Goal: Task Accomplishment & Management: Use online tool/utility

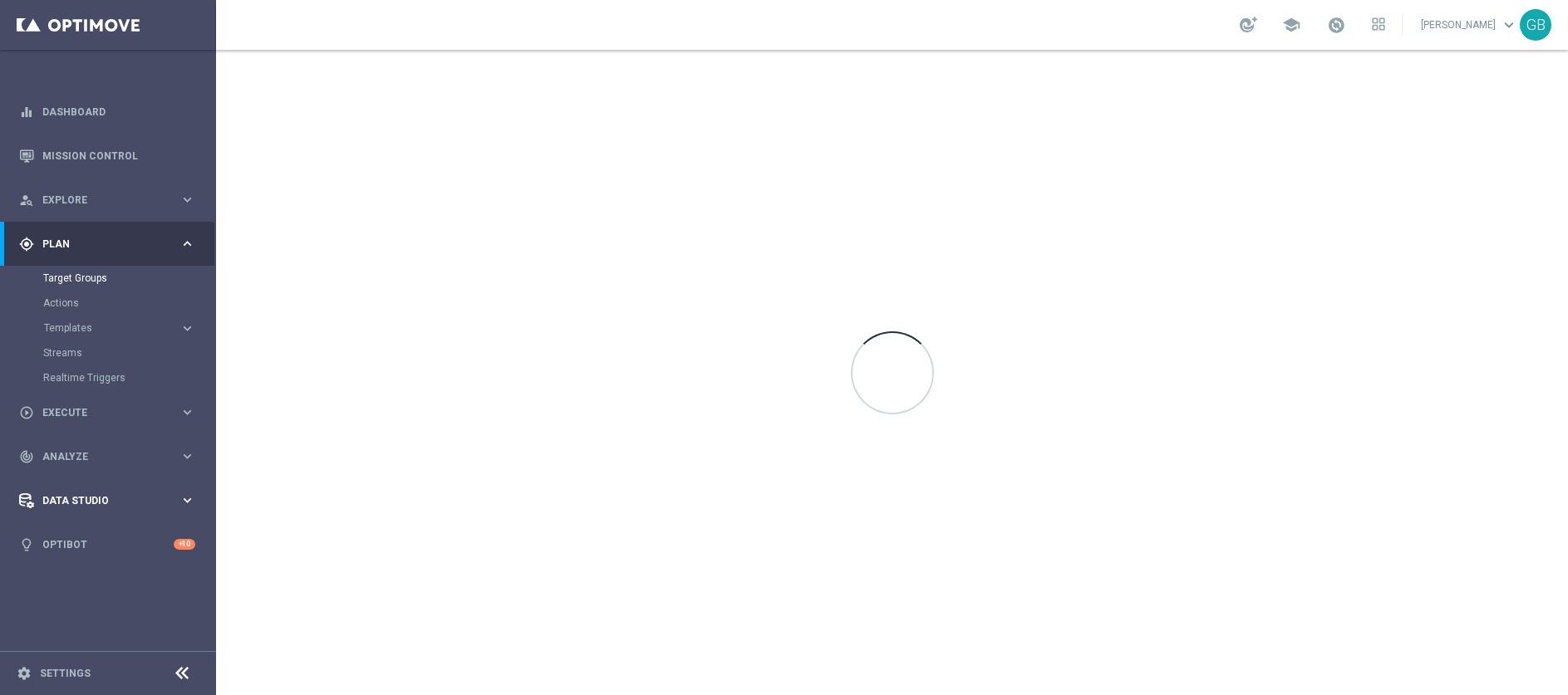
click at [137, 504] on span "Data Studio" at bounding box center [110, 500] width 137 height 10
click at [157, 372] on span "Data Studio" at bounding box center [110, 376] width 137 height 10
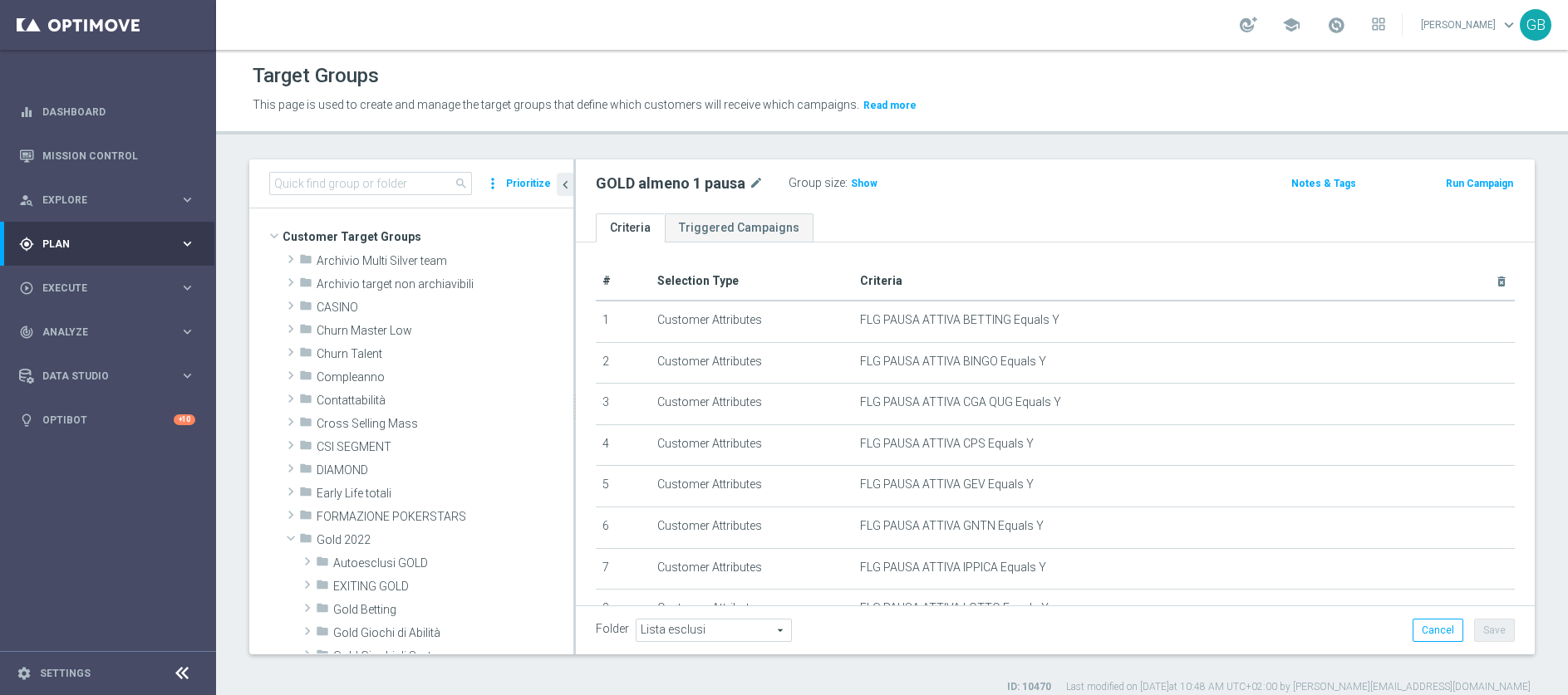
scroll to position [231, 0]
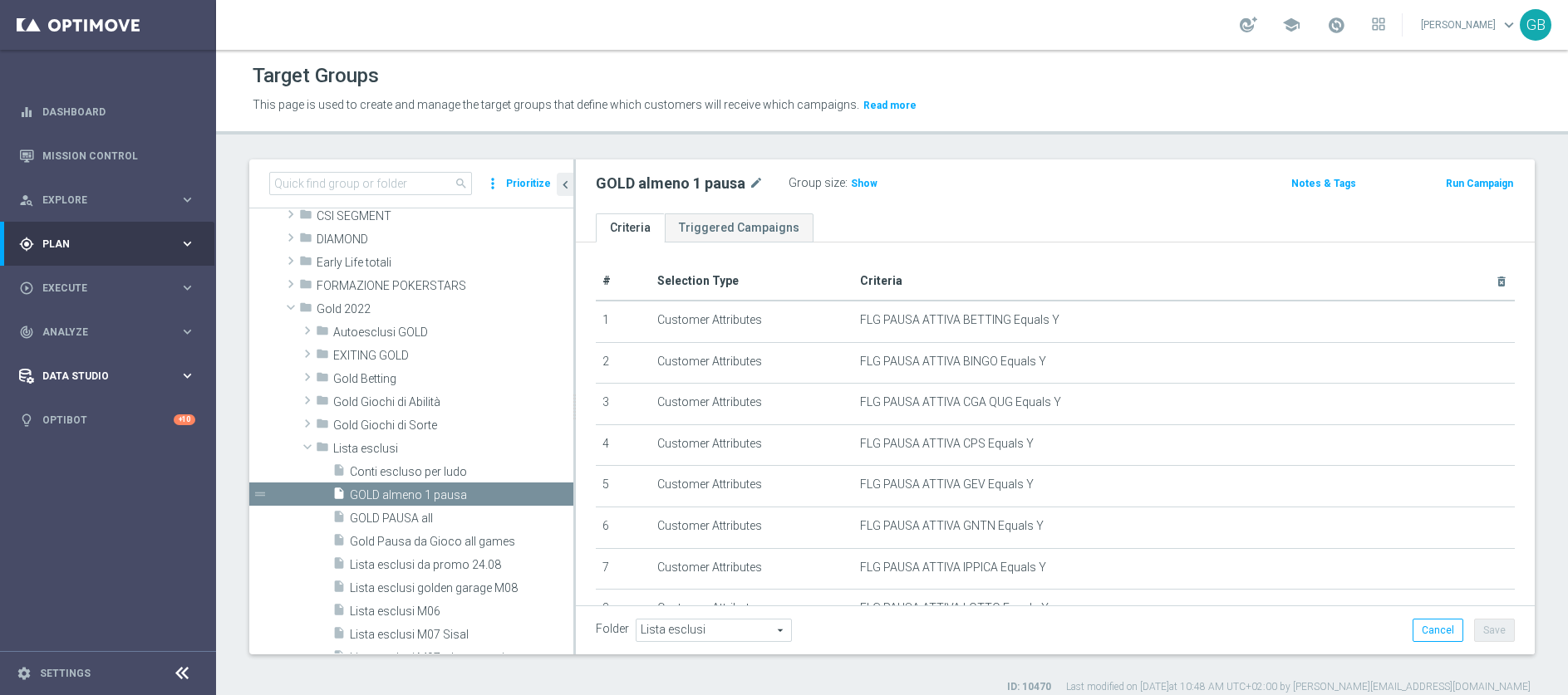
click at [129, 377] on span "Data Studio" at bounding box center [110, 376] width 137 height 10
click at [98, 479] on link "Data Ingestion" at bounding box center [108, 484] width 129 height 13
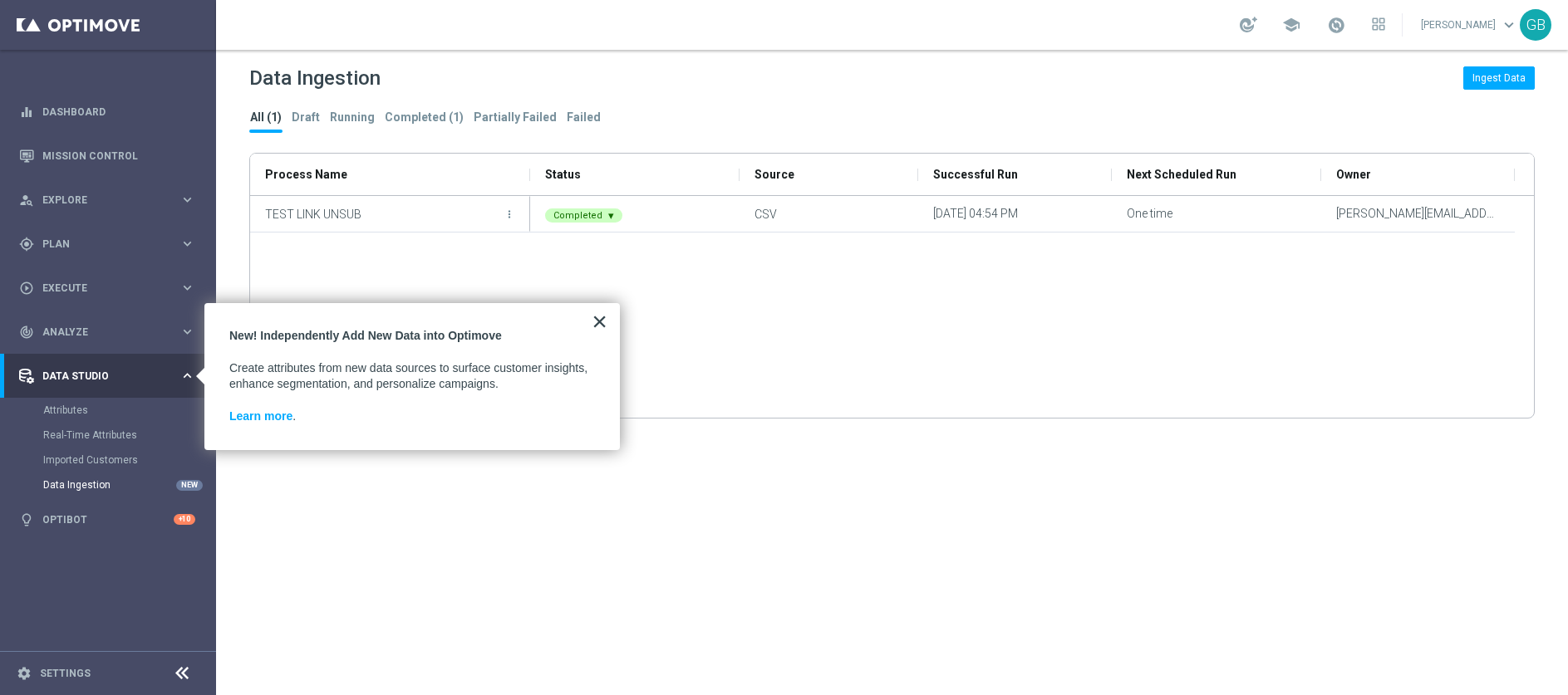
click at [603, 324] on button "×" at bounding box center [600, 322] width 16 height 26
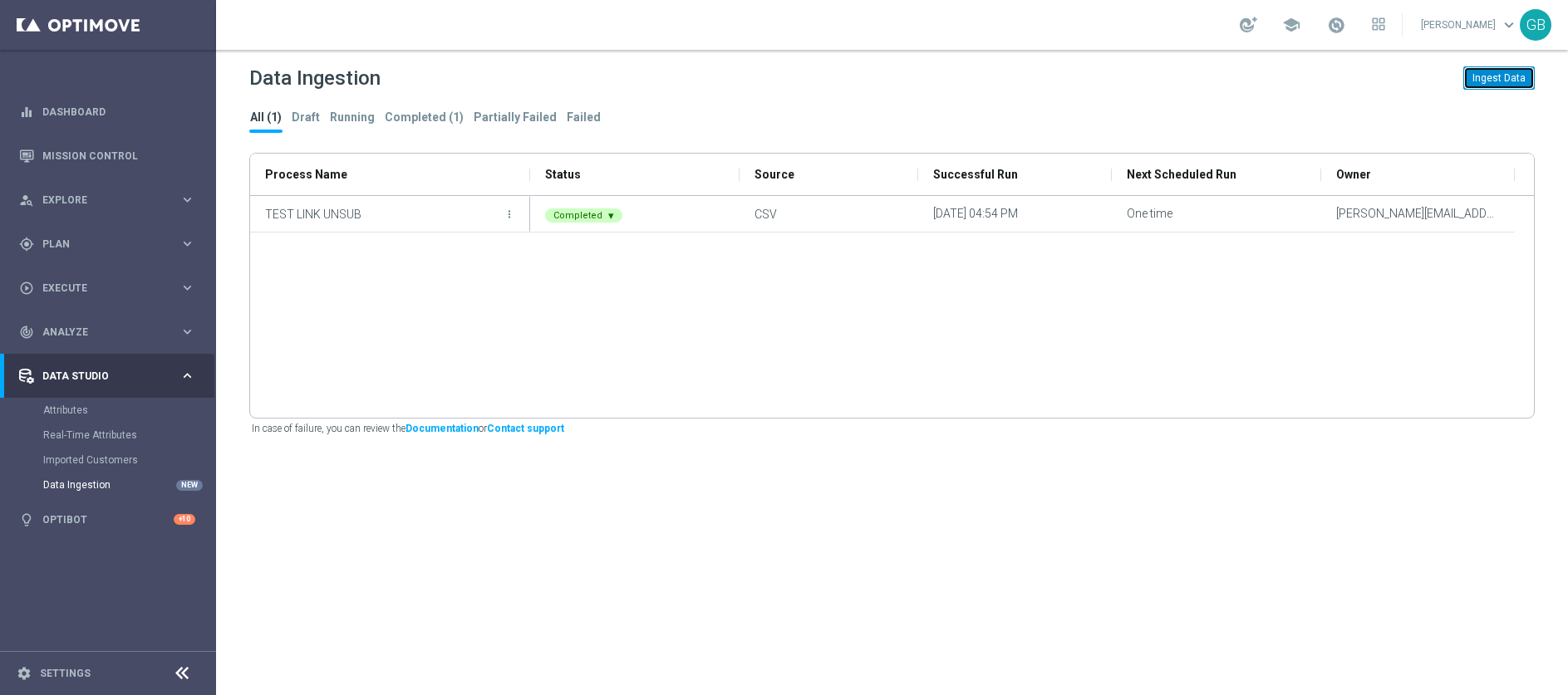
click at [1509, 80] on button "Ingest Data" at bounding box center [1499, 78] width 72 height 24
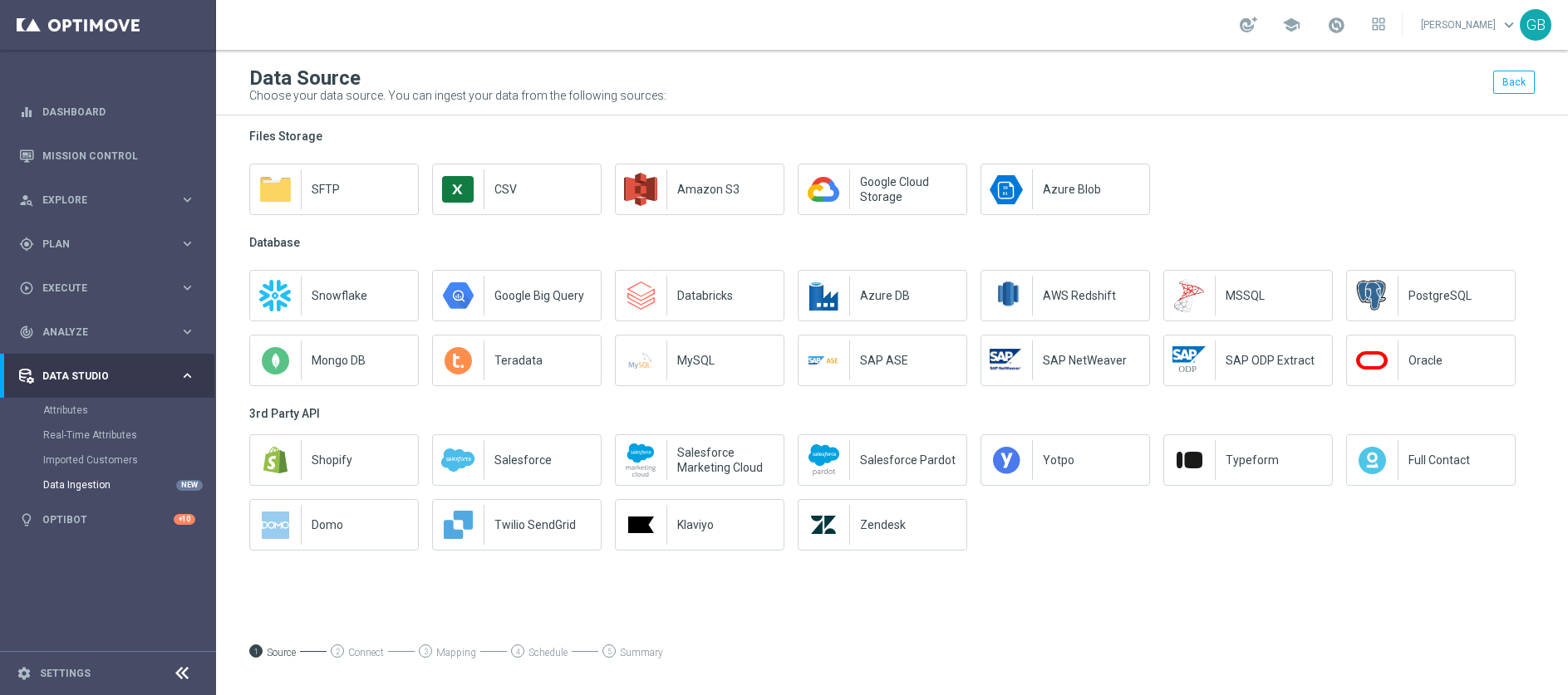
click at [1498, 564] on div "Files Storage SFTP CSV Amazon S3 Google Cloud Storage Azure Blob Database Snowf…" at bounding box center [892, 350] width 1352 height 442
